Goal: Task Accomplishment & Management: Complete application form

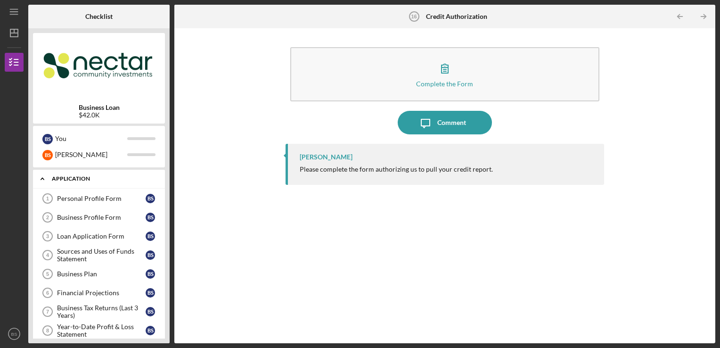
click at [122, 179] on div "Application" at bounding box center [102, 179] width 101 height 6
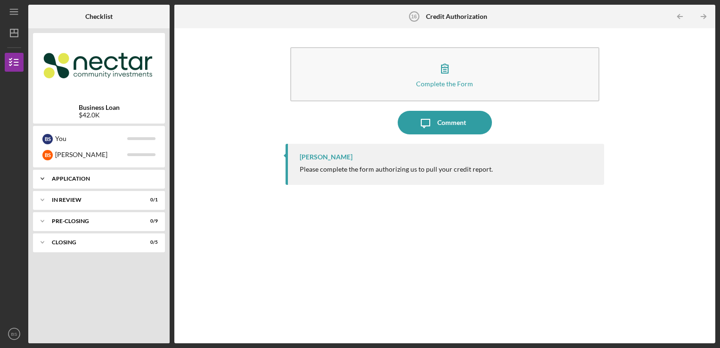
click at [122, 179] on div "Application" at bounding box center [102, 179] width 101 height 6
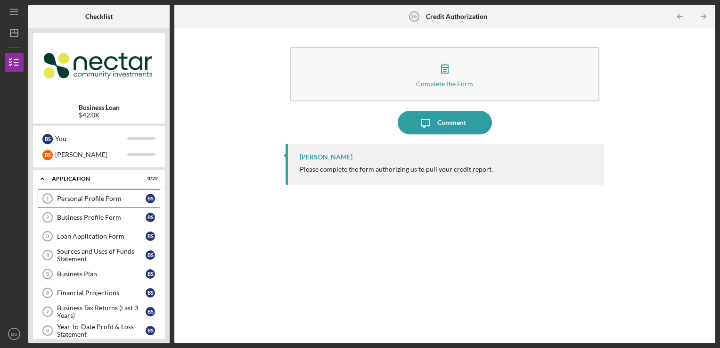
click at [133, 206] on link "Personal Profile Form 1 Personal Profile Form B S" at bounding box center [99, 198] width 122 height 19
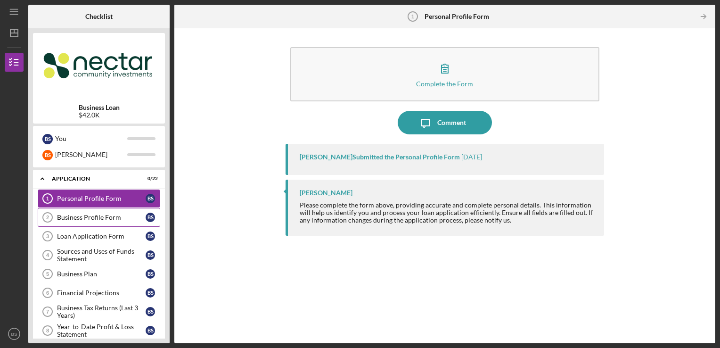
click at [129, 212] on link "Business Profile Form 2 Business Profile Form B S" at bounding box center [99, 217] width 122 height 19
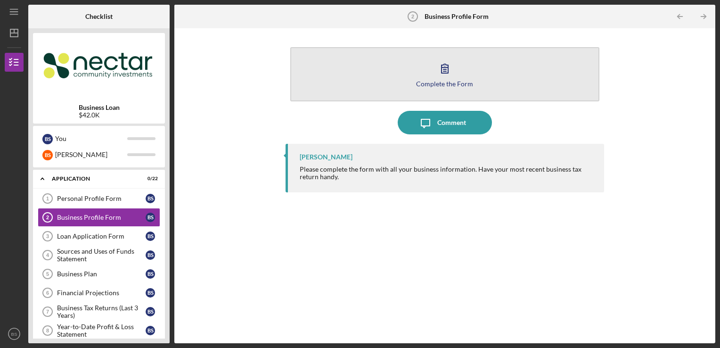
click at [432, 82] on div "Complete the Form" at bounding box center [444, 83] width 57 height 7
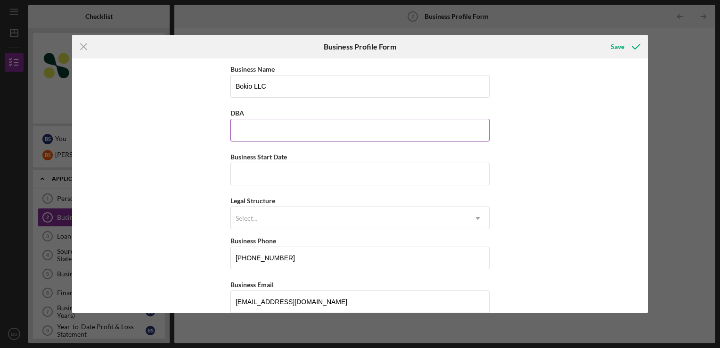
click at [434, 119] on input "DBA" at bounding box center [359, 130] width 259 height 23
click at [461, 140] on input "DBA" at bounding box center [359, 130] width 259 height 23
click at [450, 161] on div "Business Start Date" at bounding box center [359, 157] width 259 height 12
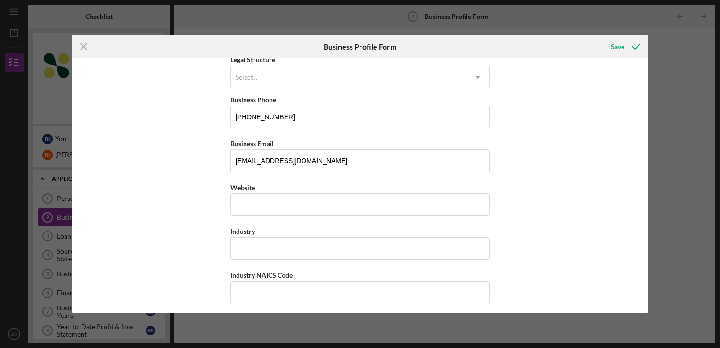
scroll to position [188, 0]
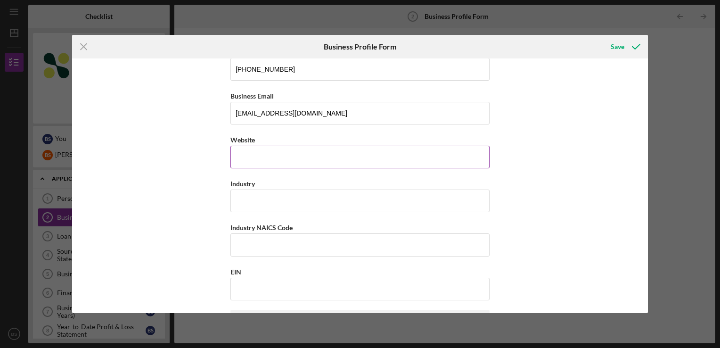
click at [357, 156] on input "Website" at bounding box center [359, 157] width 259 height 23
click at [404, 194] on input "Industry" at bounding box center [359, 200] width 259 height 23
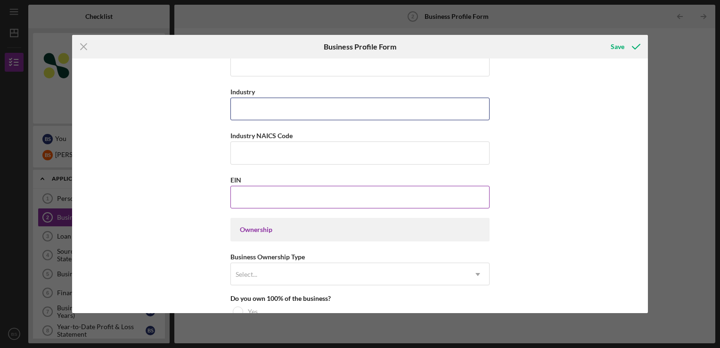
scroll to position [283, 0]
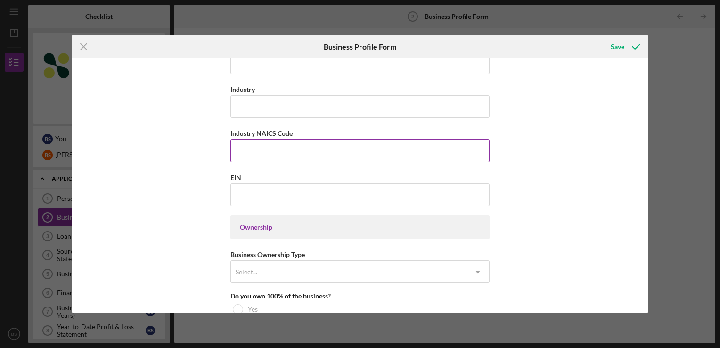
click at [421, 147] on input "Industry NAICS Code" at bounding box center [359, 150] width 259 height 23
click at [399, 186] on input "EIN" at bounding box center [359, 194] width 259 height 23
click at [258, 231] on div "Ownership" at bounding box center [359, 227] width 259 height 24
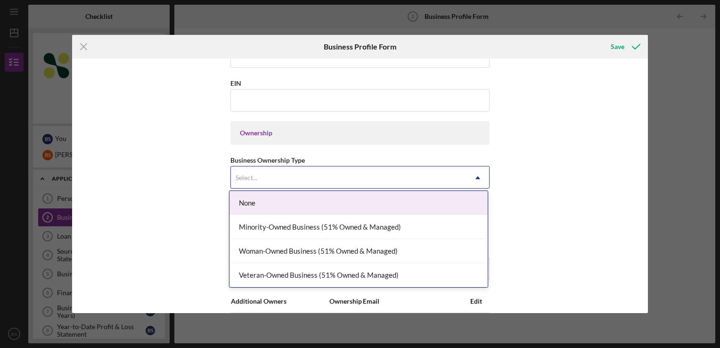
click at [381, 180] on div "Select..." at bounding box center [349, 178] width 236 height 22
click at [445, 189] on div "Business Name Bokio LLC DBA Business Start Date Legal Structure Select... Icon/…" at bounding box center [359, 229] width 259 height 1087
click at [442, 171] on div "Select..." at bounding box center [349, 178] width 236 height 22
click at [430, 200] on div "None" at bounding box center [358, 203] width 258 height 24
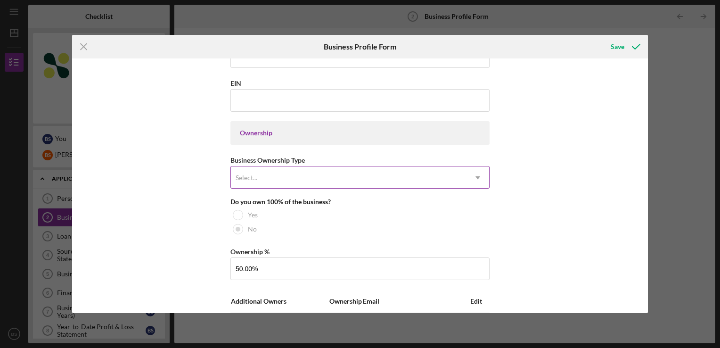
click at [430, 175] on div "Select..." at bounding box center [349, 178] width 236 height 22
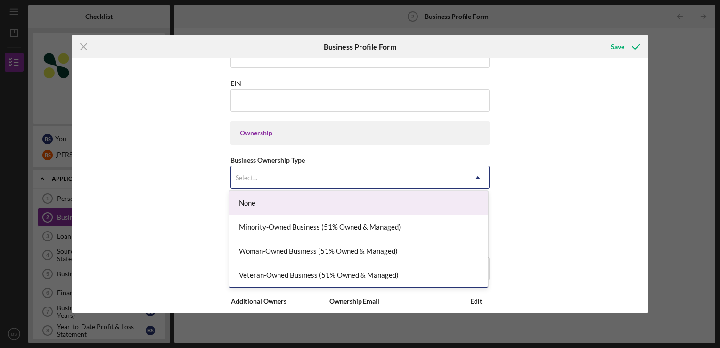
click at [406, 179] on div "Select..." at bounding box center [349, 178] width 236 height 22
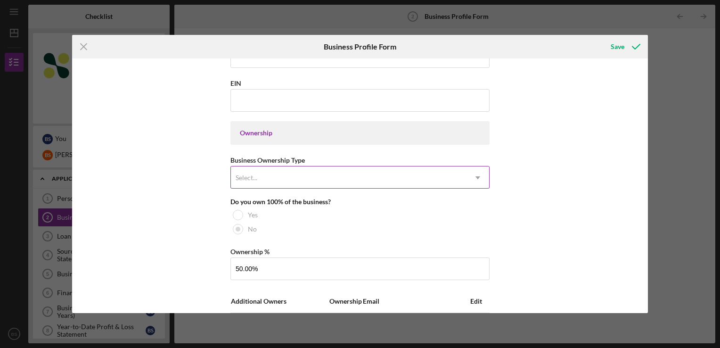
click at [332, 169] on div "Select..." at bounding box center [349, 178] width 236 height 22
click at [451, 179] on div "Select..." at bounding box center [349, 178] width 236 height 22
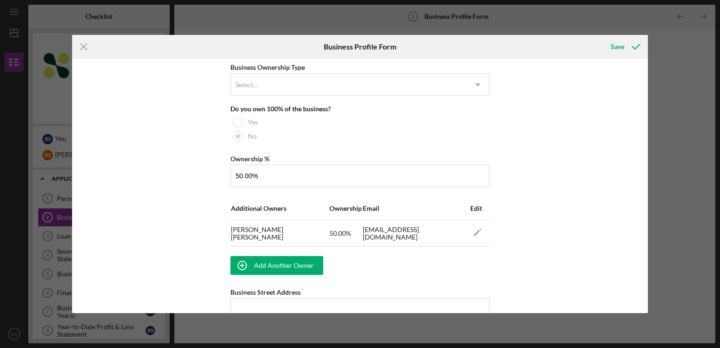
scroll to position [471, 0]
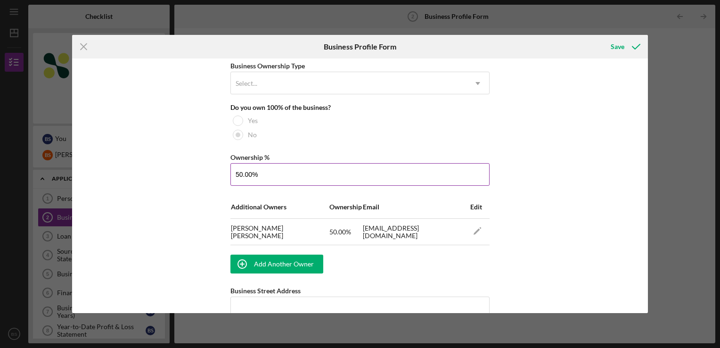
click at [454, 177] on input "50.00%" at bounding box center [359, 174] width 259 height 23
click at [544, 172] on div "Business Name Bokio LLC DBA Business Start Date Legal Structure Select... Icon/…" at bounding box center [360, 185] width 576 height 254
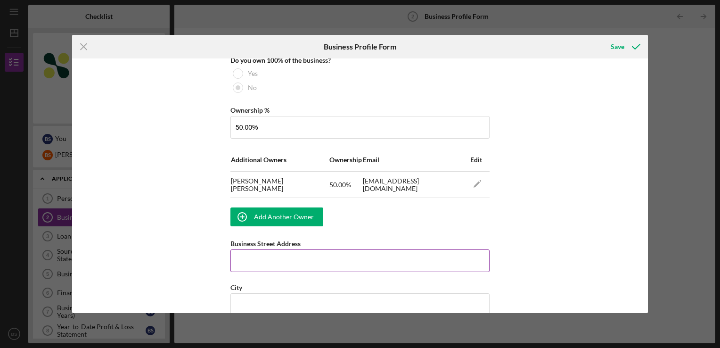
click at [359, 245] on div "Business Street Address" at bounding box center [359, 243] width 259 height 12
click at [361, 256] on input "Business Street Address" at bounding box center [359, 260] width 259 height 23
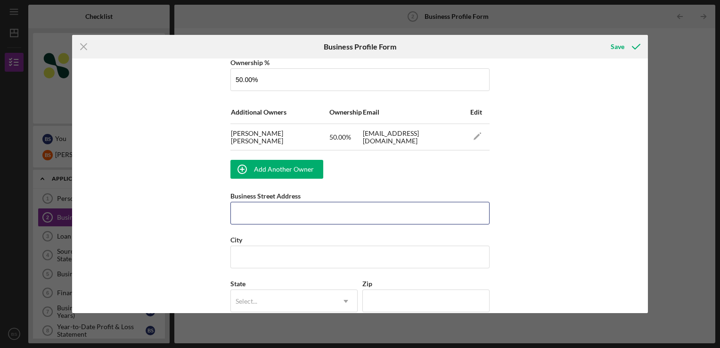
scroll to position [565, 0]
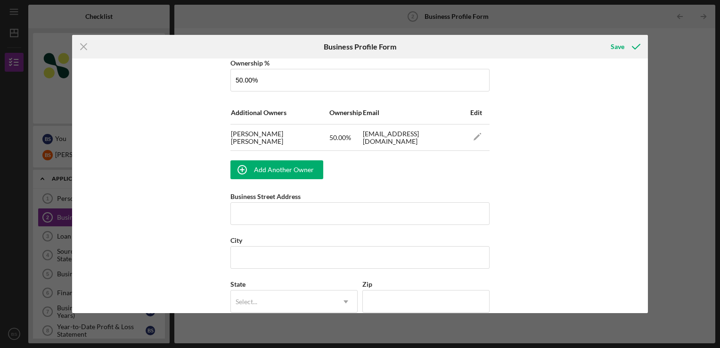
click at [509, 210] on div "Business Name Bokio LLC DBA Business Start Date Legal Structure Select... Icon/…" at bounding box center [360, 185] width 576 height 254
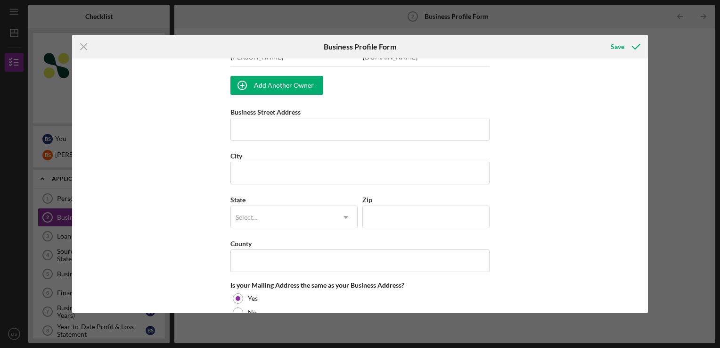
scroll to position [660, 0]
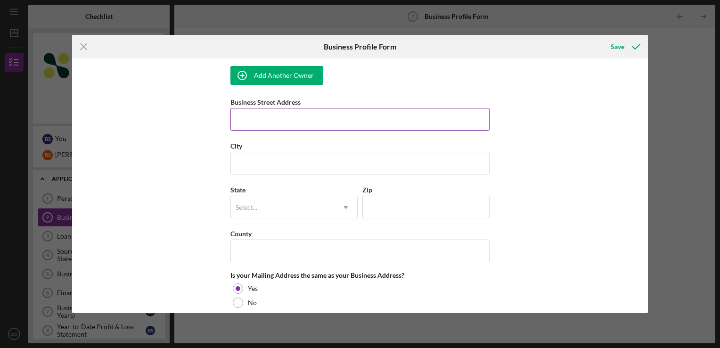
click at [434, 124] on input "Business Street Address" at bounding box center [359, 119] width 259 height 23
click at [433, 125] on input "Business Street Address" at bounding box center [359, 119] width 259 height 23
click at [504, 149] on div "Business Name Bokio LLC DBA Business Start Date Legal Structure Select... Icon/…" at bounding box center [360, 185] width 576 height 254
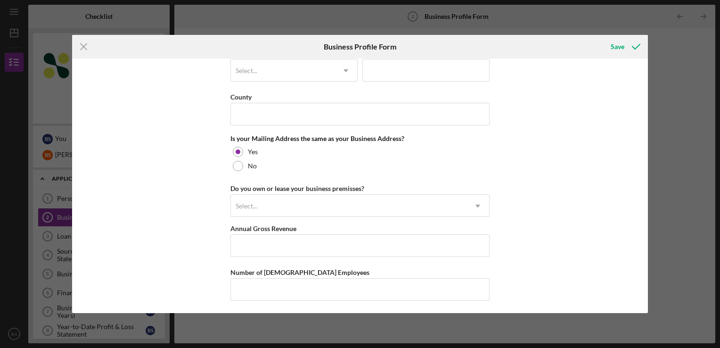
scroll to position [801, 0]
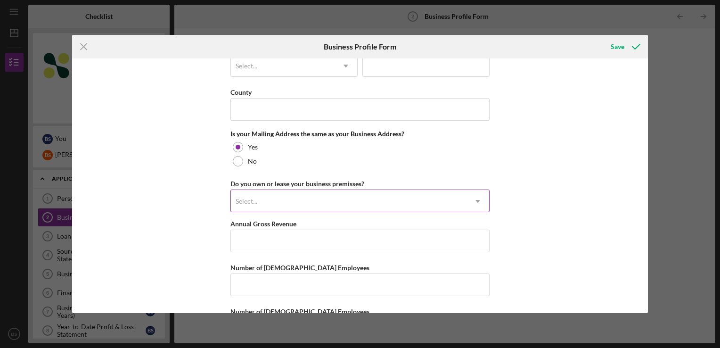
click at [395, 195] on div "Select..." at bounding box center [349, 201] width 236 height 22
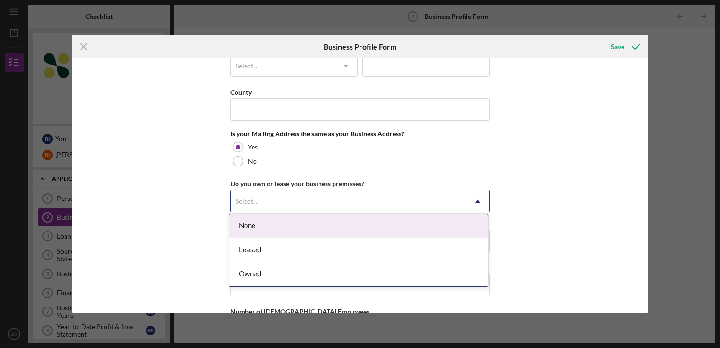
click at [395, 195] on div "Select..." at bounding box center [349, 201] width 236 height 22
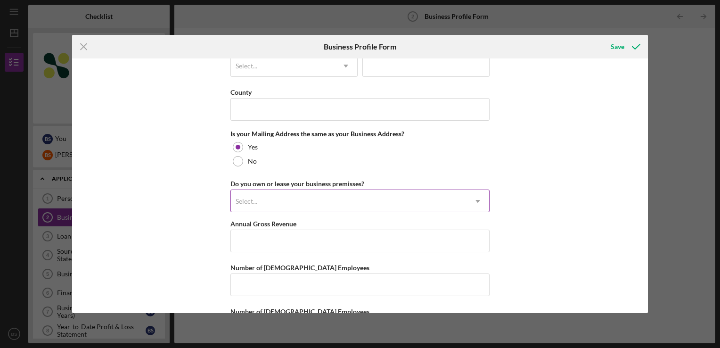
click at [395, 195] on div "Select..." at bounding box center [349, 201] width 236 height 22
click at [382, 204] on div "Select..." at bounding box center [349, 201] width 236 height 22
click at [369, 245] on input "Annual Gross Revenue" at bounding box center [359, 240] width 259 height 23
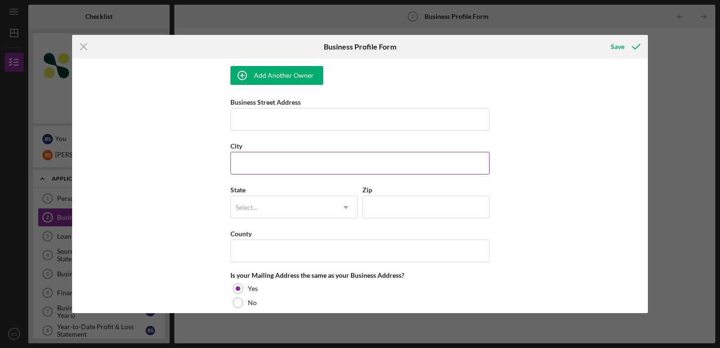
scroll to position [839, 0]
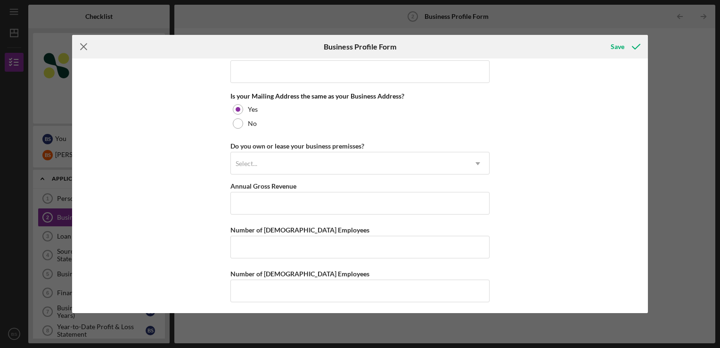
click at [88, 49] on icon "Icon/Menu Close" at bounding box center [84, 47] width 24 height 24
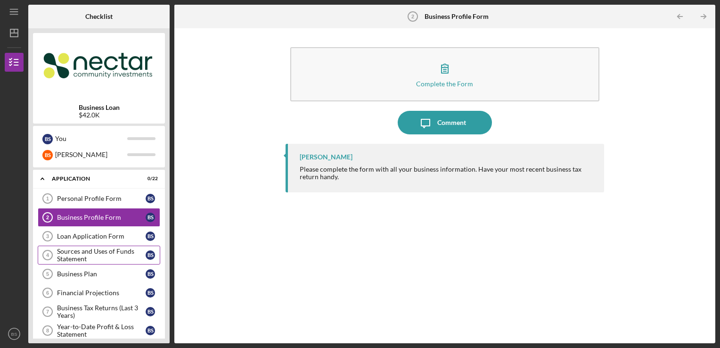
click at [116, 250] on div "Sources and Uses of Funds Statement" at bounding box center [101, 254] width 89 height 15
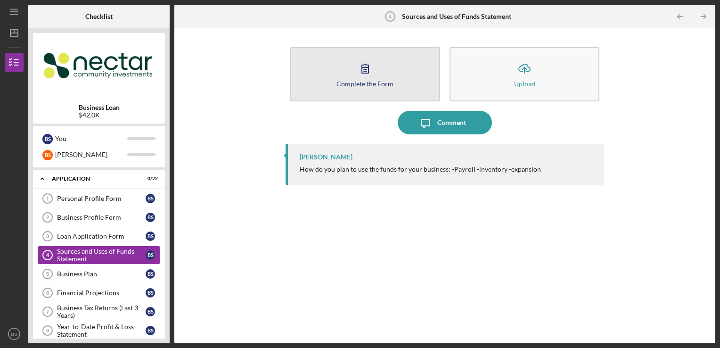
click at [373, 85] on div "Complete the Form" at bounding box center [364, 83] width 57 height 7
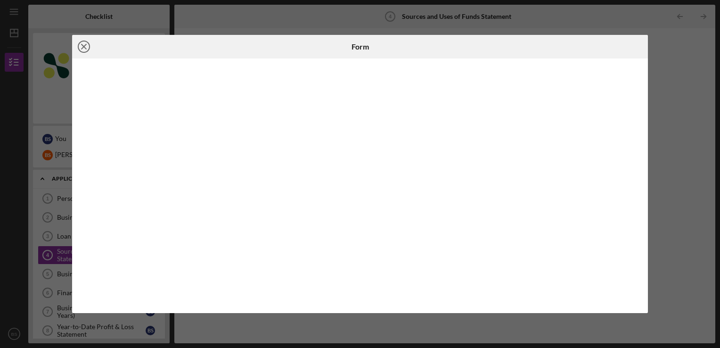
click at [90, 50] on icon "Icon/Close" at bounding box center [84, 47] width 24 height 24
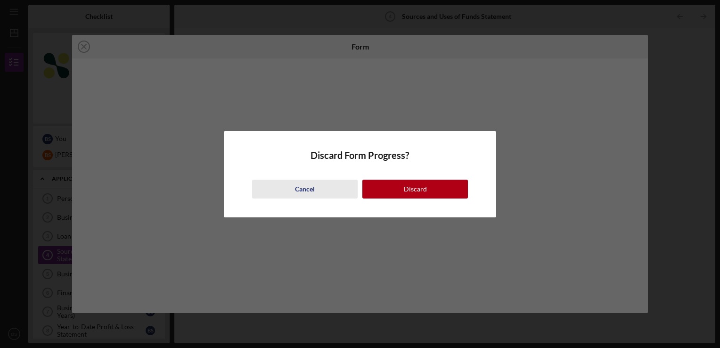
click at [314, 184] on div "Cancel" at bounding box center [305, 188] width 20 height 19
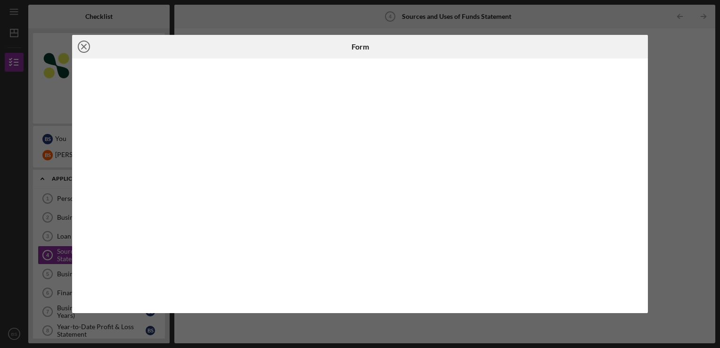
click at [81, 50] on icon "Icon/Close" at bounding box center [84, 47] width 24 height 24
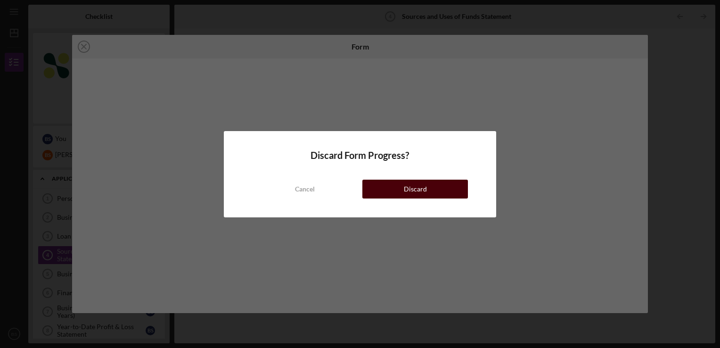
click at [386, 192] on button "Discard" at bounding box center [415, 188] width 106 height 19
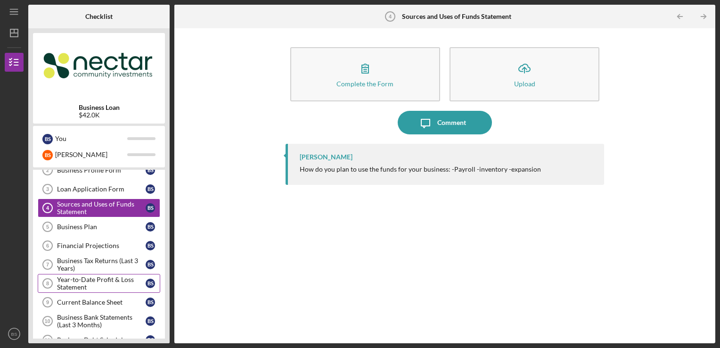
scroll to position [94, 0]
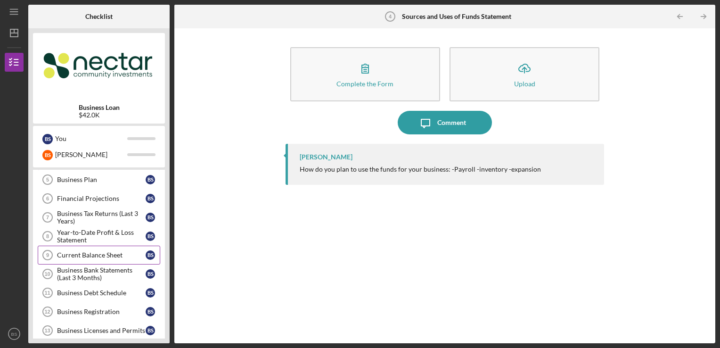
click at [130, 253] on div "Current Balance Sheet" at bounding box center [101, 255] width 89 height 8
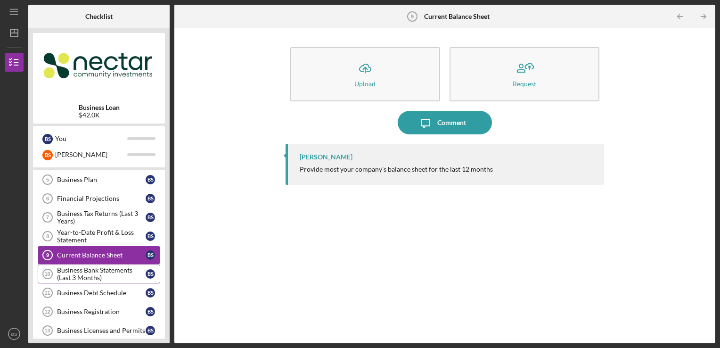
click at [125, 267] on div "Business Bank Statements (Last 3 Months)" at bounding box center [101, 273] width 89 height 15
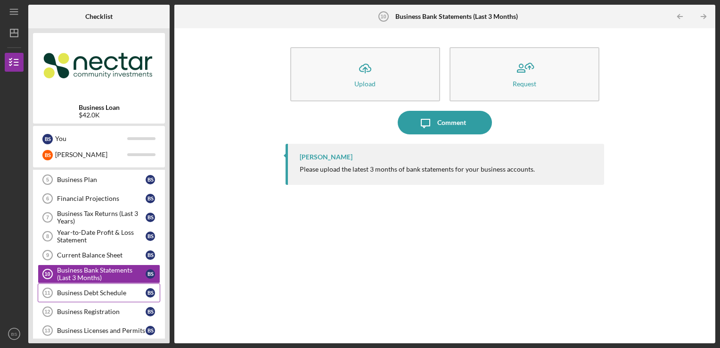
click at [113, 290] on div "Business Debt Schedule" at bounding box center [101, 293] width 89 height 8
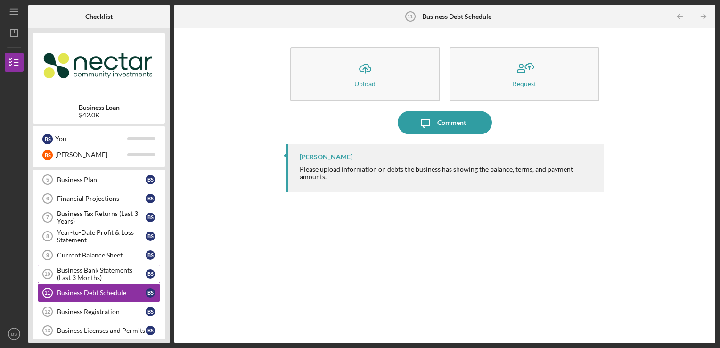
click at [113, 272] on div "Business Bank Statements (Last 3 Months)" at bounding box center [101, 273] width 89 height 15
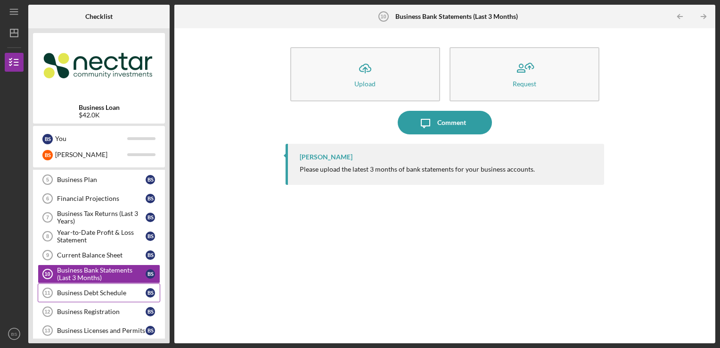
click at [116, 285] on link "Business Debt Schedule 11 Business Debt Schedule B S" at bounding box center [99, 292] width 122 height 19
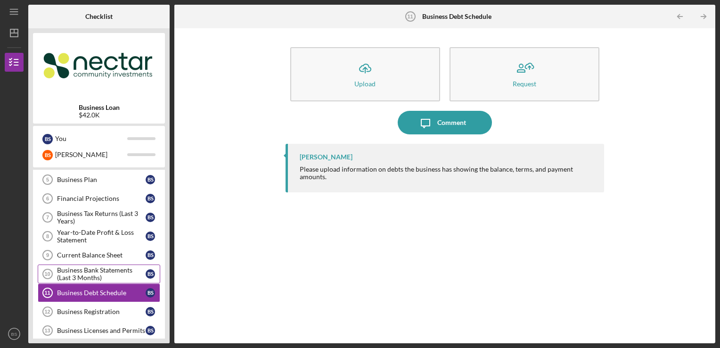
click at [115, 268] on div "Business Bank Statements (Last 3 Months)" at bounding box center [101, 273] width 89 height 15
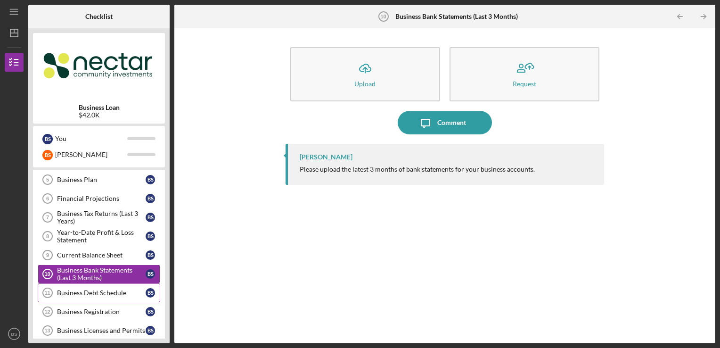
click at [117, 283] on link "Business Debt Schedule 11 Business Debt Schedule B S" at bounding box center [99, 292] width 122 height 19
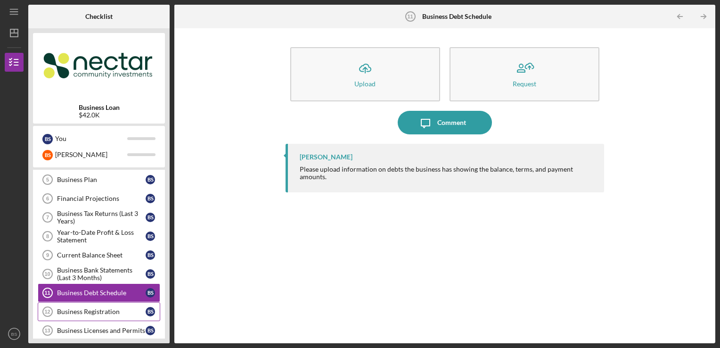
click at [123, 308] on div "Business Registration" at bounding box center [101, 312] width 89 height 8
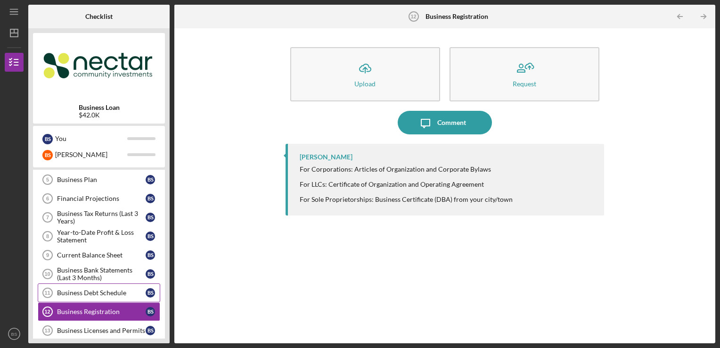
scroll to position [141, 0]
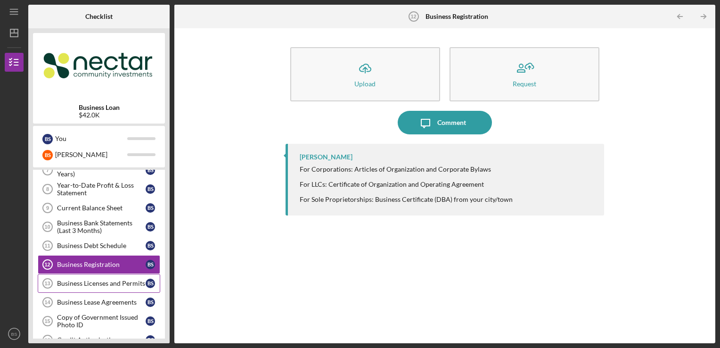
click at [119, 279] on div "Business Licenses and Permits" at bounding box center [101, 283] width 89 height 8
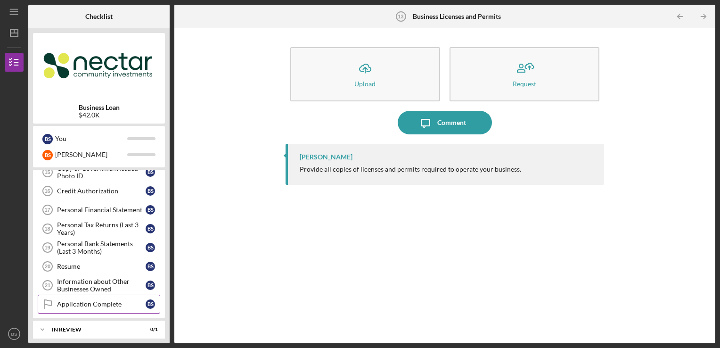
scroll to position [334, 0]
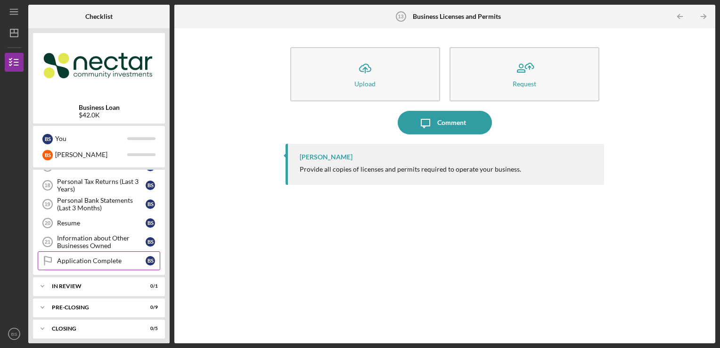
click at [117, 257] on div "Application Complete" at bounding box center [101, 261] width 89 height 8
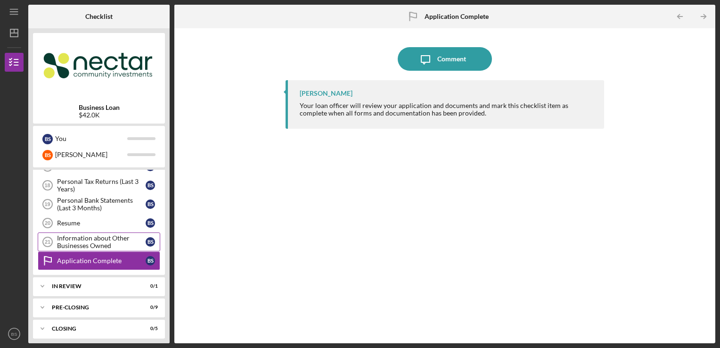
click at [133, 236] on div "Information about Other Businesses Owned" at bounding box center [101, 241] width 89 height 15
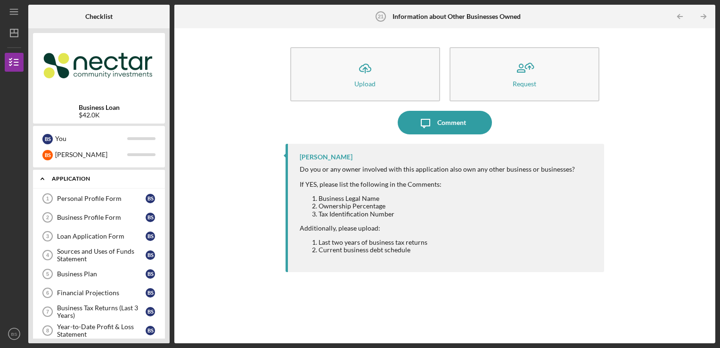
click at [126, 178] on div "Application" at bounding box center [102, 179] width 101 height 6
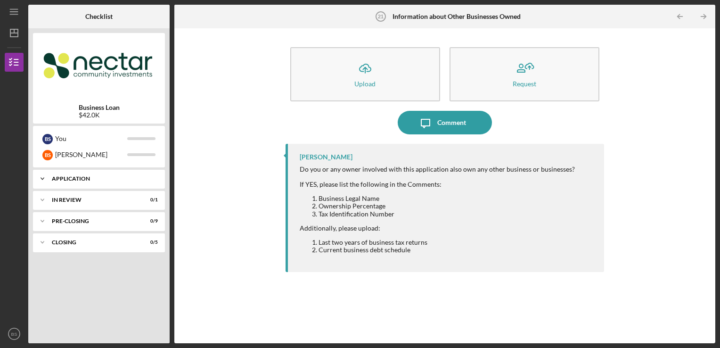
click at [126, 178] on div "Application" at bounding box center [102, 179] width 101 height 6
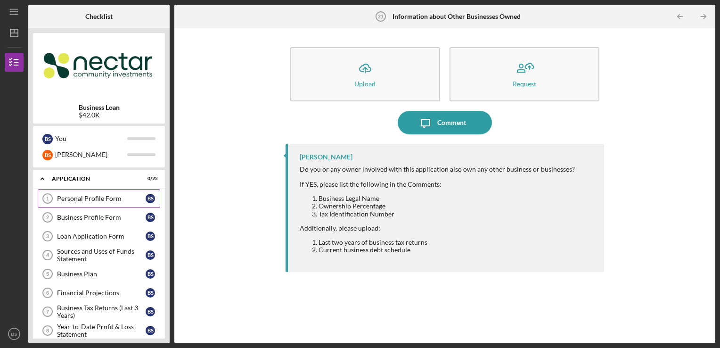
click at [134, 202] on link "Personal Profile Form 1 Personal Profile Form B S" at bounding box center [99, 198] width 122 height 19
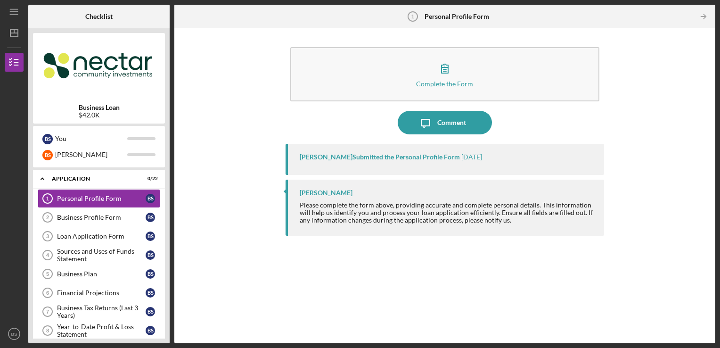
click at [236, 70] on div "Complete the Form Form Icon/Message Comment [PERSON_NAME] Submitted the Persona…" at bounding box center [444, 185] width 531 height 305
click at [23, 10] on div "Icon/Menu" at bounding box center [14, 12] width 19 height 24
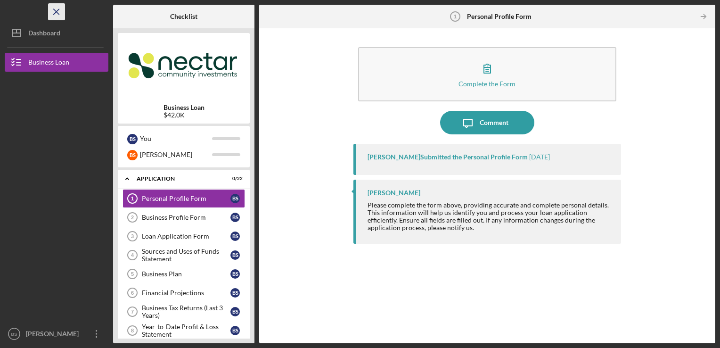
click at [61, 14] on icon "Icon/Menu Close" at bounding box center [56, 11] width 21 height 21
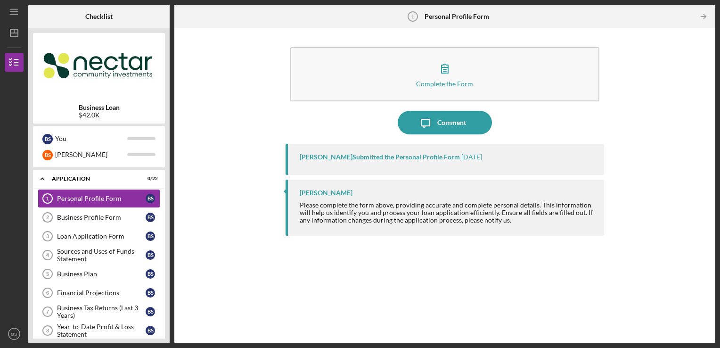
drag, startPoint x: 259, startPoint y: 167, endPoint x: 259, endPoint y: 177, distance: 9.9
click at [259, 177] on div "Complete the Form Form Icon/Message Comment [PERSON_NAME] Submitted the Persona…" at bounding box center [444, 185] width 531 height 305
click at [446, 131] on div "Comment" at bounding box center [451, 123] width 29 height 24
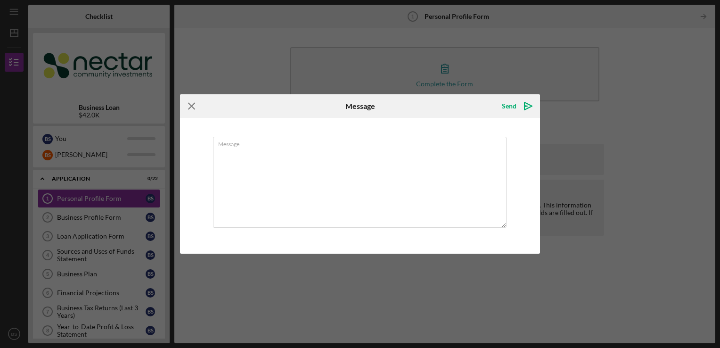
click at [198, 106] on icon "Icon/Menu Close" at bounding box center [192, 106] width 24 height 24
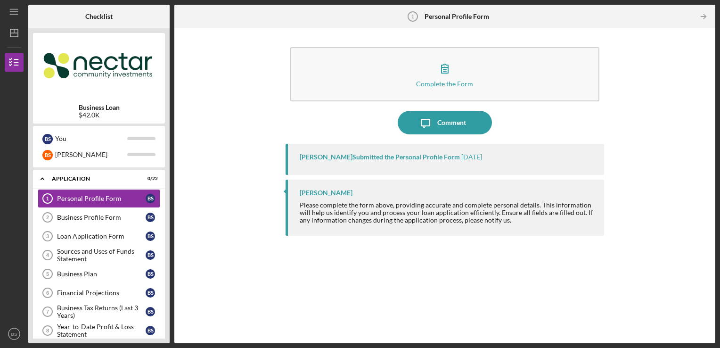
click at [364, 156] on div "[PERSON_NAME] Submitted the Personal Profile Form" at bounding box center [380, 157] width 160 height 8
click at [423, 130] on icon "Icon/Message" at bounding box center [426, 123] width 24 height 24
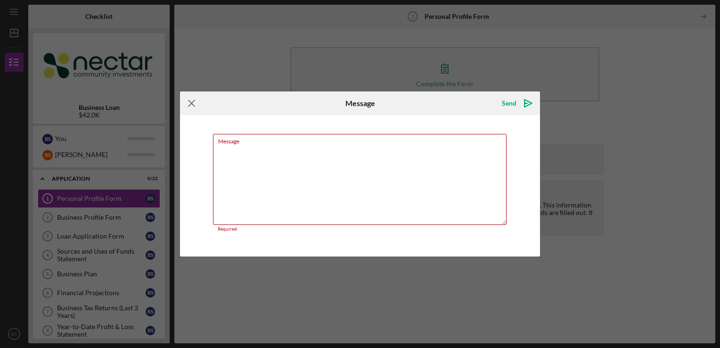
click at [183, 108] on icon "Icon/Menu Close" at bounding box center [192, 103] width 24 height 24
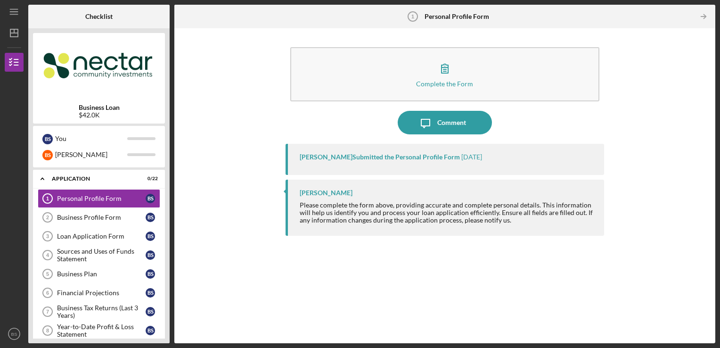
click at [302, 176] on div "[PERSON_NAME] Submitted the Personal Profile Form [DATE] [PERSON_NAME] Please c…" at bounding box center [444, 236] width 319 height 185
click at [317, 208] on div "Please complete the form above, providing accurate and complete personal detail…" at bounding box center [447, 212] width 295 height 23
click at [412, 122] on button "Icon/Message Comment" at bounding box center [445, 123] width 94 height 24
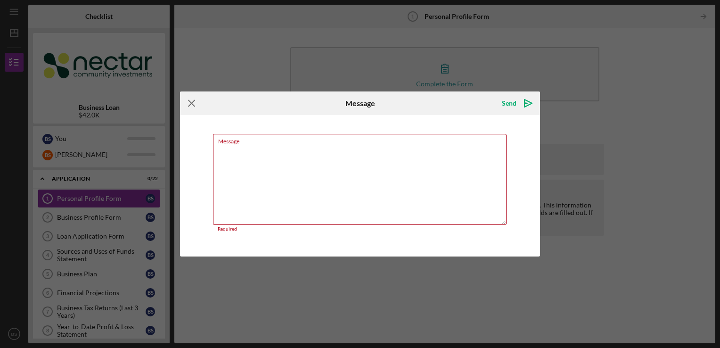
click at [196, 103] on icon "Icon/Menu Close" at bounding box center [192, 103] width 24 height 24
